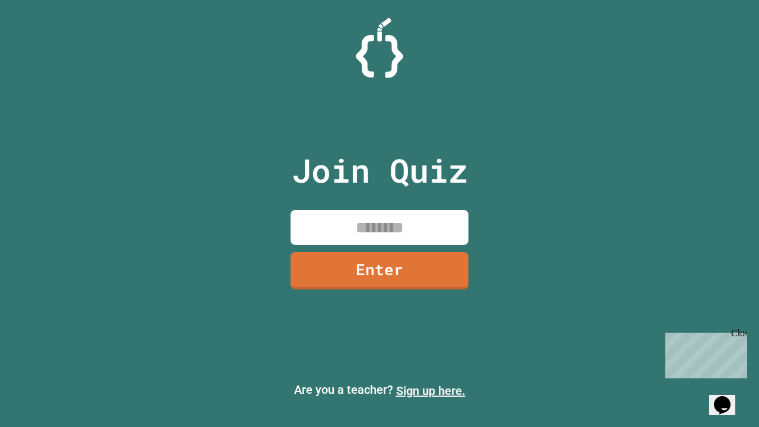
click at [431, 391] on link "Sign up here." at bounding box center [430, 391] width 69 height 14
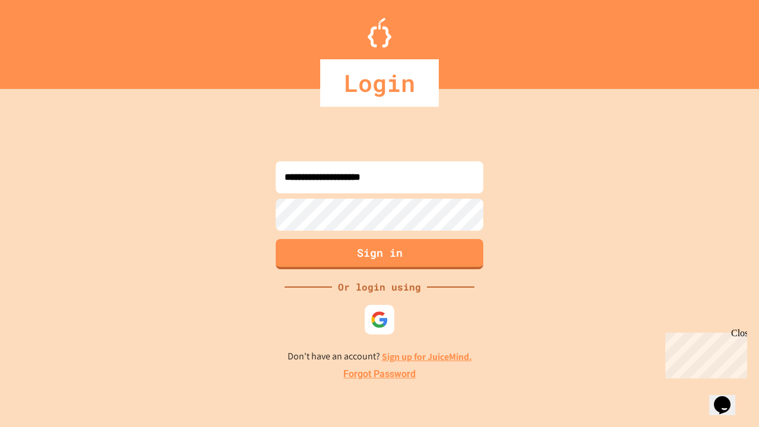
type input "**********"
